Goal: Check status: Check status

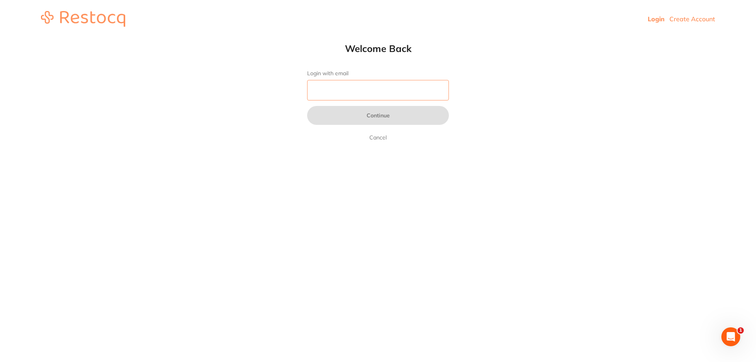
click at [352, 87] on input "Login with email" at bounding box center [378, 90] width 142 height 20
type input "[PERSON_NAME][EMAIL_ADDRESS][DOMAIN_NAME]"
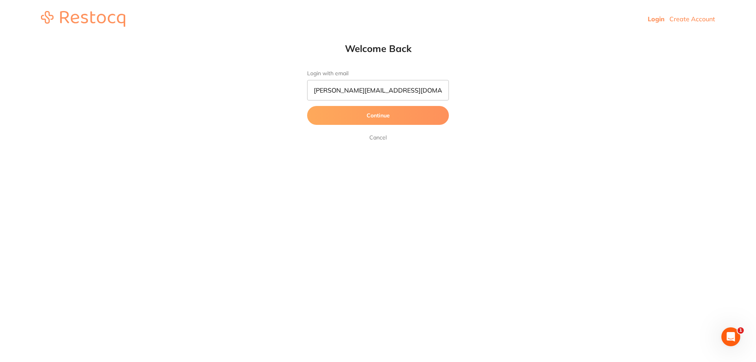
click at [359, 119] on button "Continue" at bounding box center [378, 115] width 142 height 19
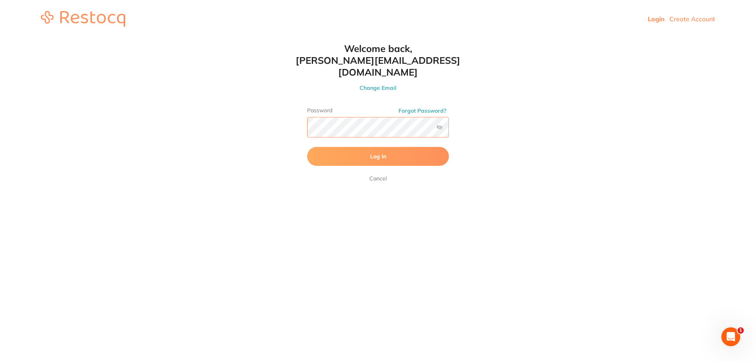
click at [307, 147] on button "Log In" at bounding box center [378, 156] width 142 height 19
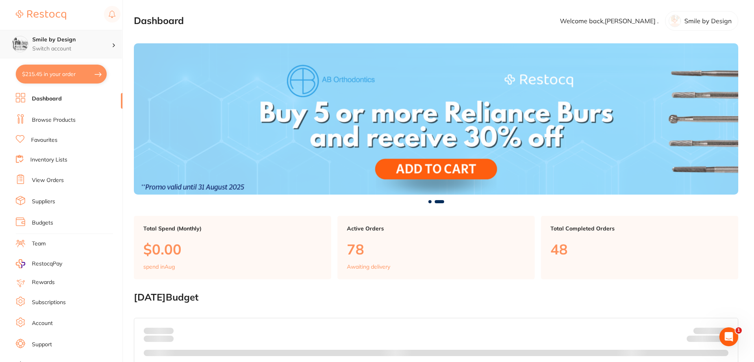
click at [58, 46] on p "Switch account" at bounding box center [71, 49] width 79 height 8
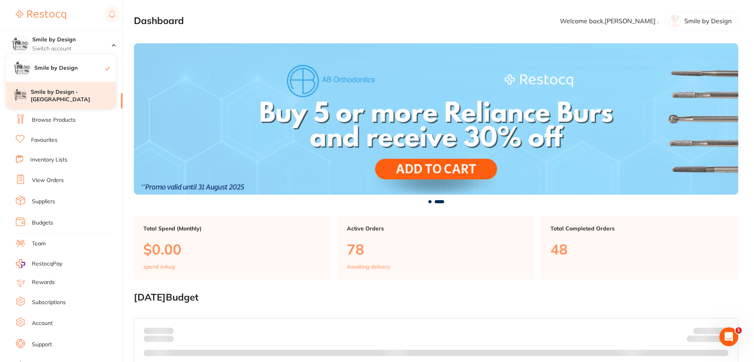
click at [68, 89] on h4 "Smile by Design - [GEOGRAPHIC_DATA]" at bounding box center [73, 95] width 85 height 15
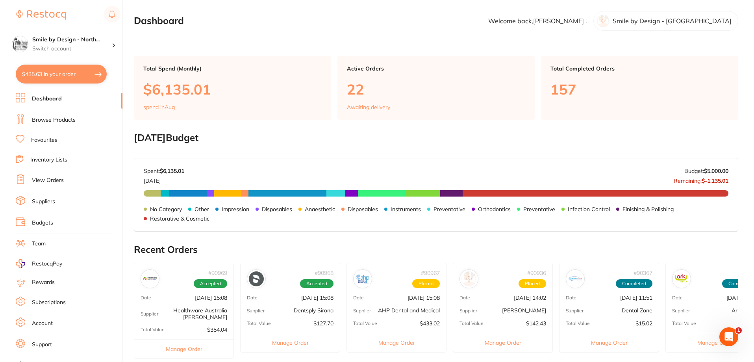
click at [56, 179] on link "View Orders" at bounding box center [48, 180] width 32 height 8
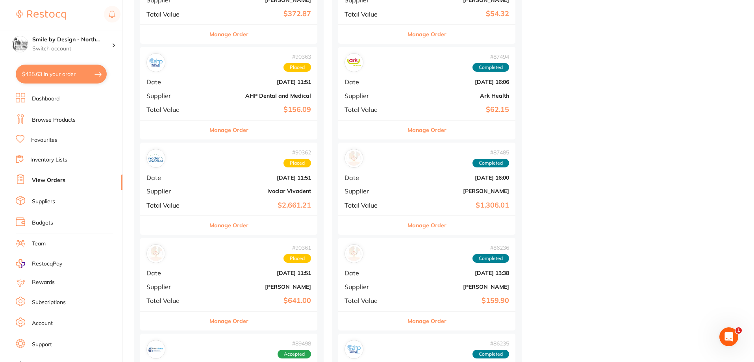
scroll to position [590, 0]
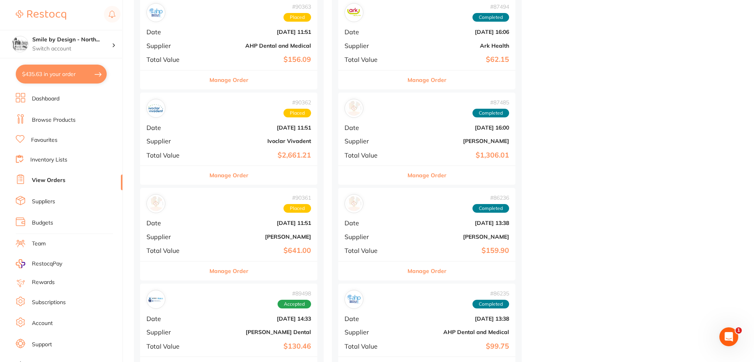
click at [242, 229] on div "# 90361 Placed Date [DATE] 11:51 Supplier [PERSON_NAME] Total Value $641.00" at bounding box center [228, 224] width 177 height 73
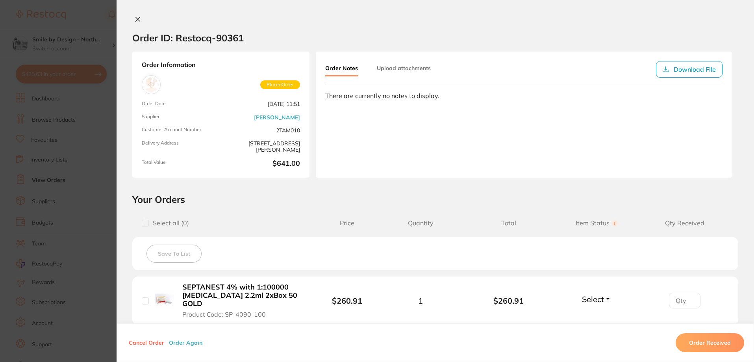
scroll to position [433, 0]
click at [137, 19] on icon at bounding box center [138, 19] width 6 height 6
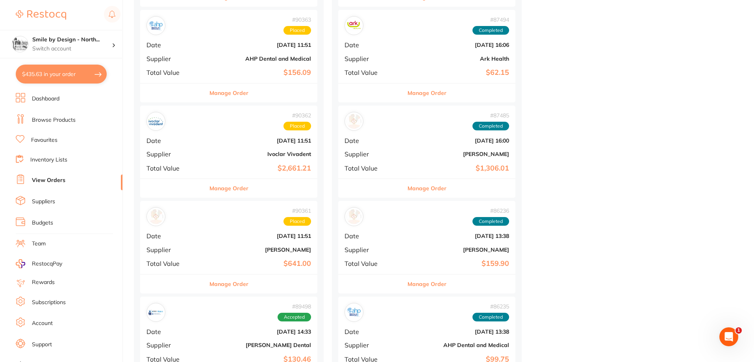
scroll to position [590, 0]
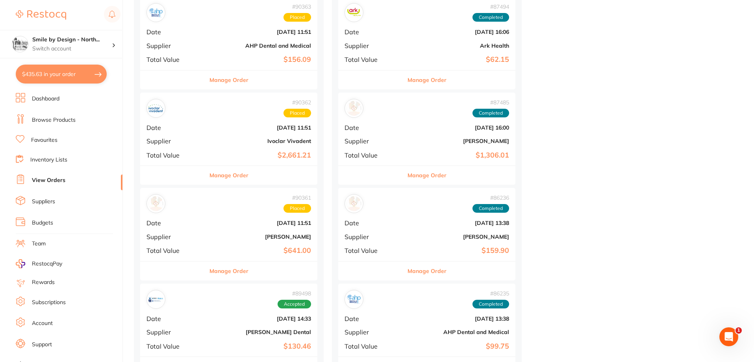
click at [240, 227] on div "# 90361 Placed Date [DATE] 11:51 Supplier [PERSON_NAME] Total Value $641.00" at bounding box center [228, 224] width 177 height 73
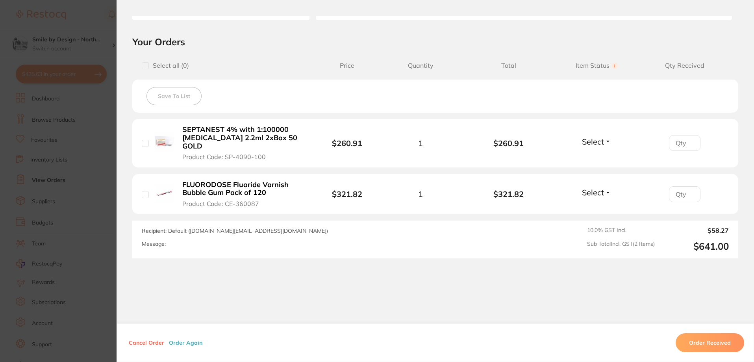
click at [96, 106] on section "Order ID: Restocq- 90361 Order Information Placed Order Order Date [DATE] 11:51…" at bounding box center [377, 181] width 754 height 362
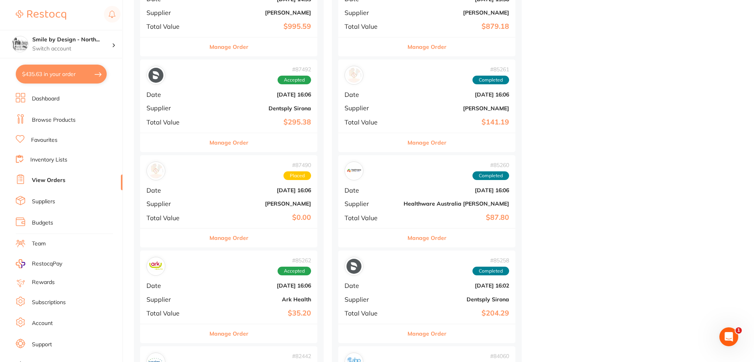
scroll to position [1023, 0]
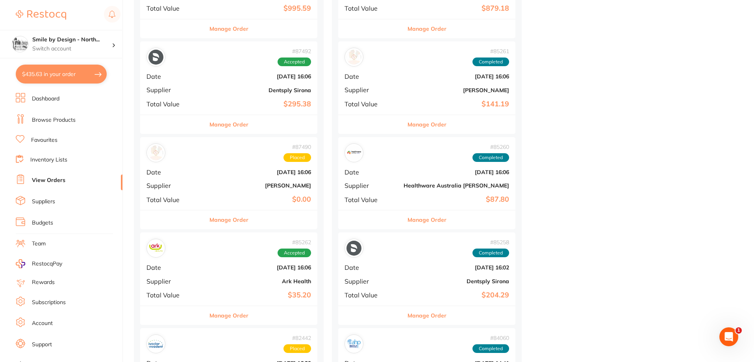
click at [226, 178] on div "# 87490 Placed Date [DATE] 16:06 Supplier [PERSON_NAME] Total Value $0.00" at bounding box center [228, 173] width 177 height 73
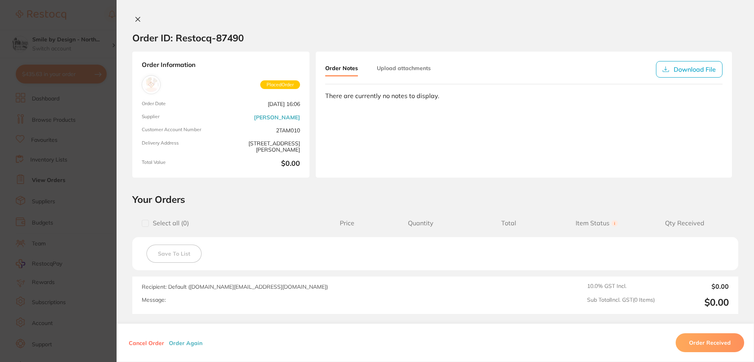
click at [137, 20] on icon at bounding box center [138, 19] width 4 height 4
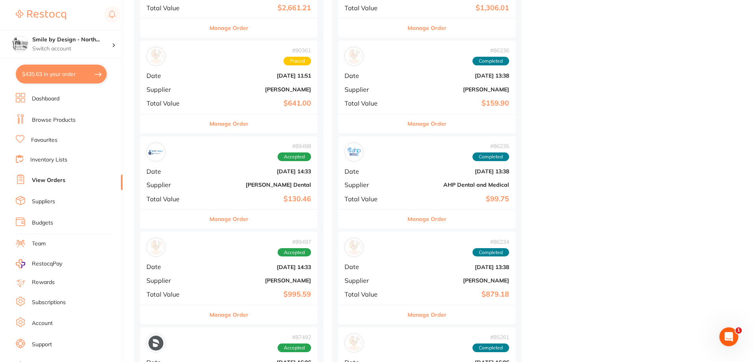
scroll to position [748, 0]
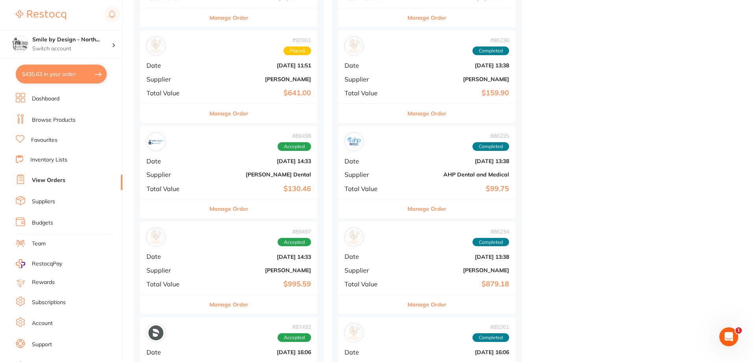
click at [231, 260] on div "# 89497 Accepted Date [DATE] 14:33 Supplier [PERSON_NAME] Total Value $995.59" at bounding box center [228, 257] width 177 height 73
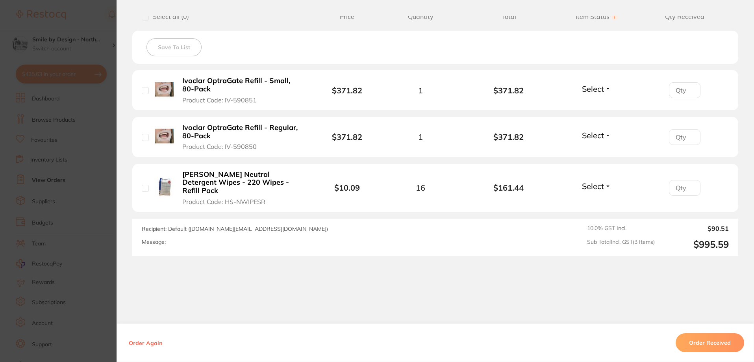
scroll to position [210, 0]
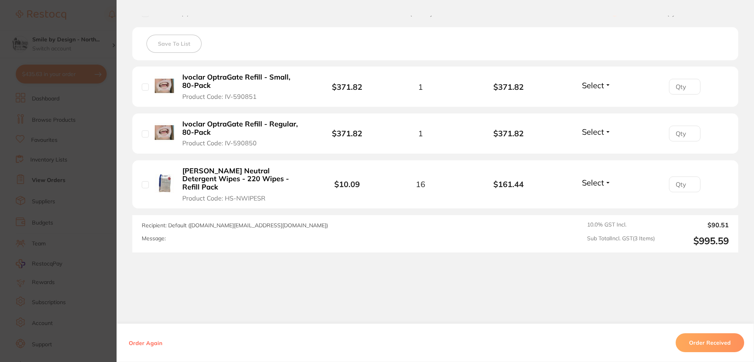
click at [708, 338] on button "Order Received" at bounding box center [709, 342] width 68 height 19
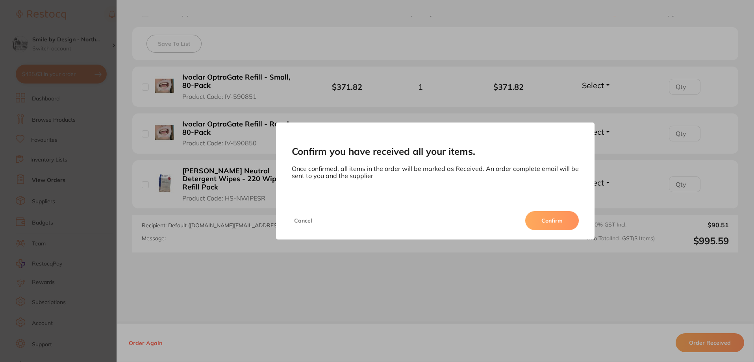
click at [546, 221] on button "Confirm" at bounding box center [552, 220] width 54 height 19
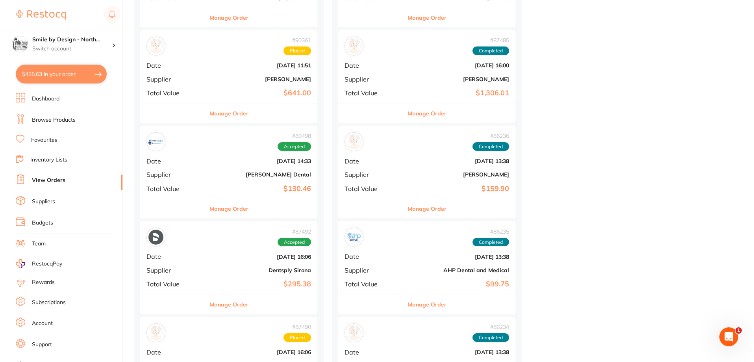
click at [208, 75] on div "# 90361 Placed Date [DATE] 11:51 Supplier [PERSON_NAME] Total Value $641.00" at bounding box center [228, 66] width 177 height 73
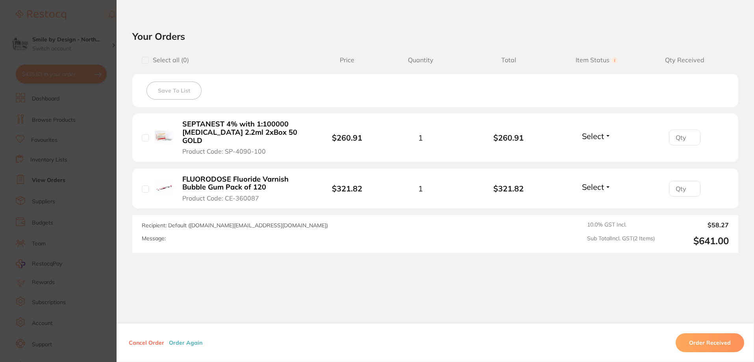
click at [715, 343] on button "Order Received" at bounding box center [709, 342] width 68 height 19
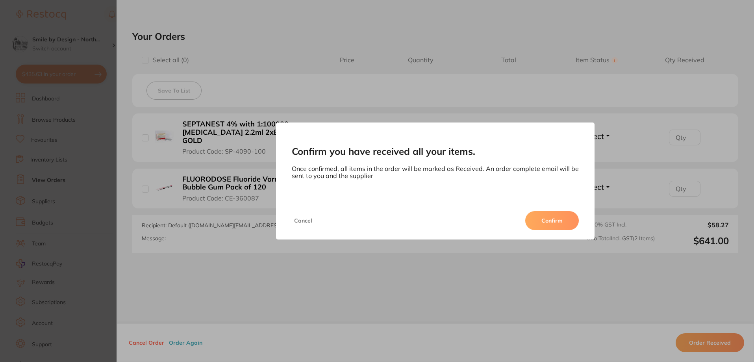
drag, startPoint x: 553, startPoint y: 224, endPoint x: 399, endPoint y: 289, distance: 167.7
click at [552, 224] on button "Confirm" at bounding box center [552, 220] width 54 height 19
